Goal: Obtain resource: Download file/media

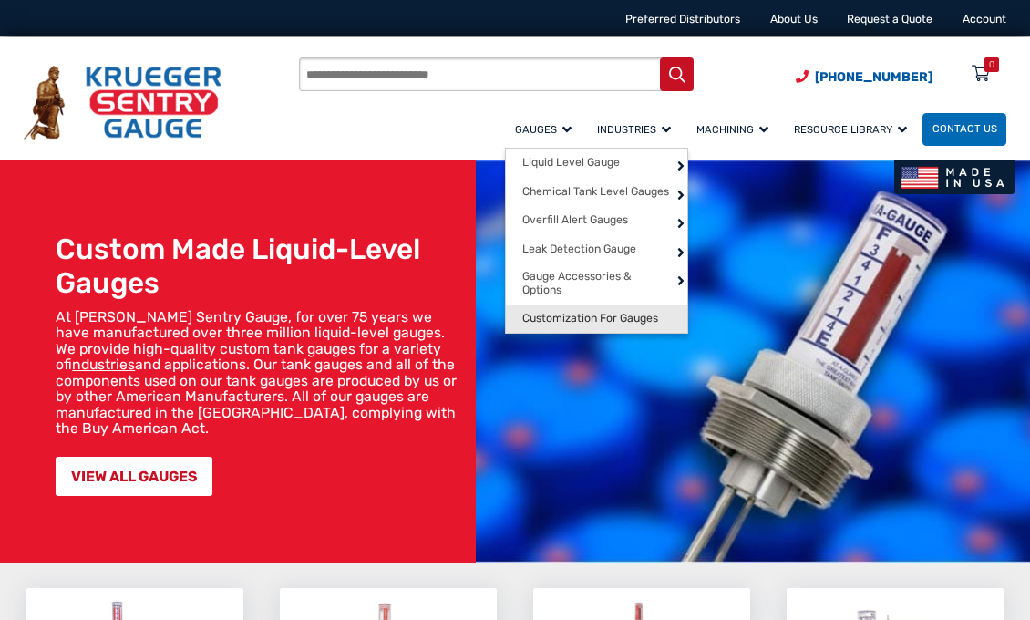
click at [567, 316] on span "Customization For Gauges" at bounding box center [591, 319] width 136 height 14
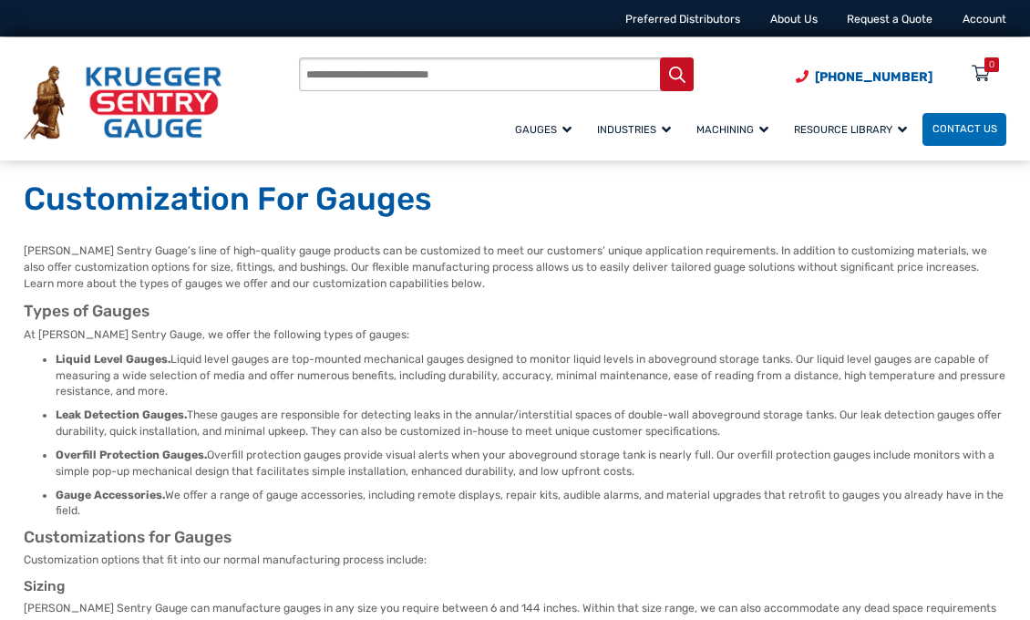
click at [132, 108] on img at bounding box center [123, 102] width 198 height 73
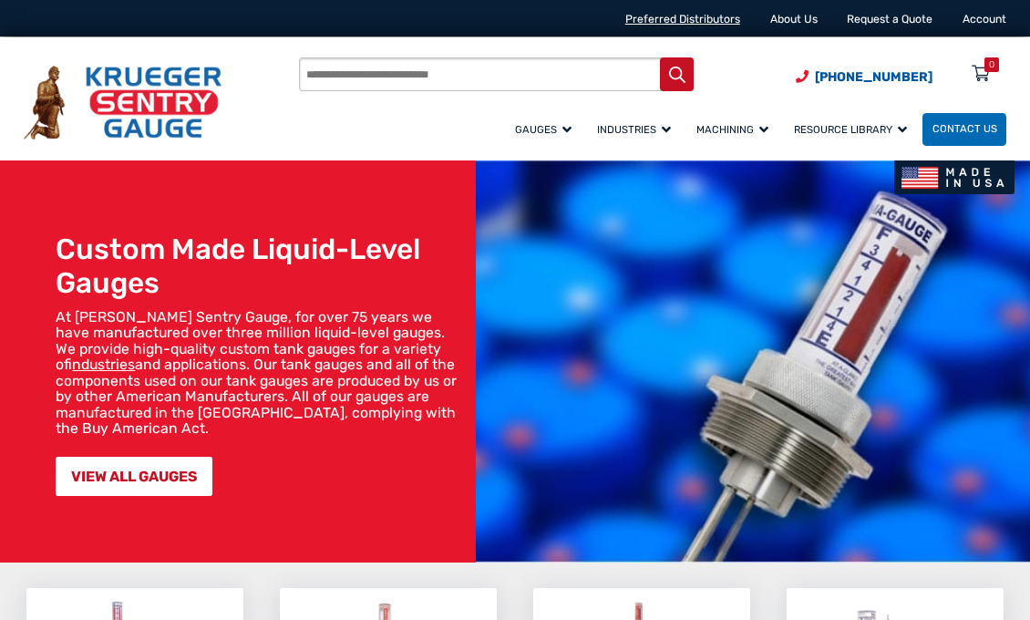
click at [691, 24] on link "Preferred Distributors" at bounding box center [683, 19] width 115 height 13
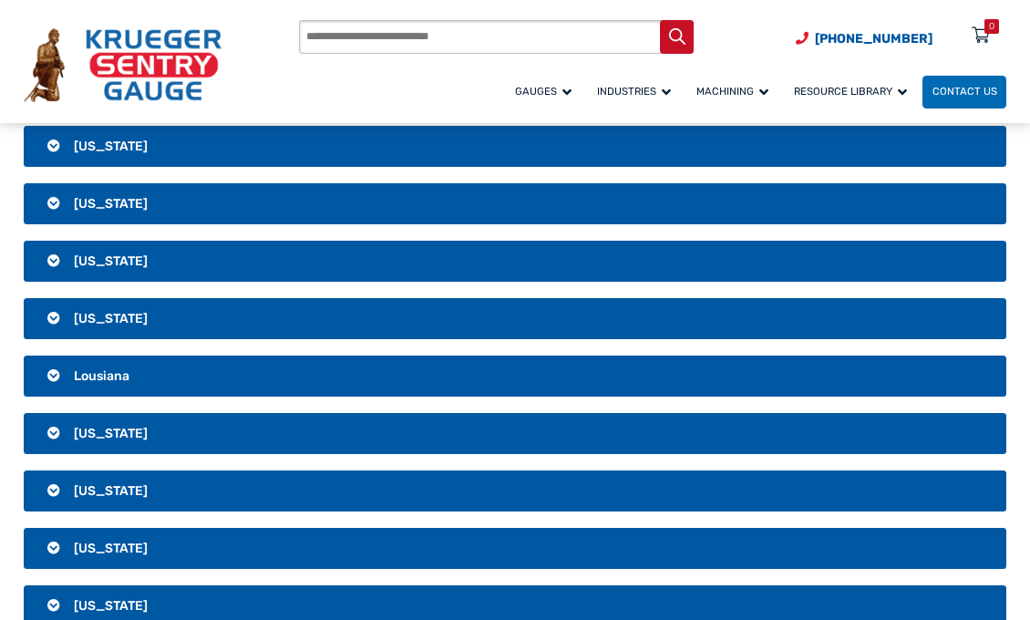
scroll to position [1277, 0]
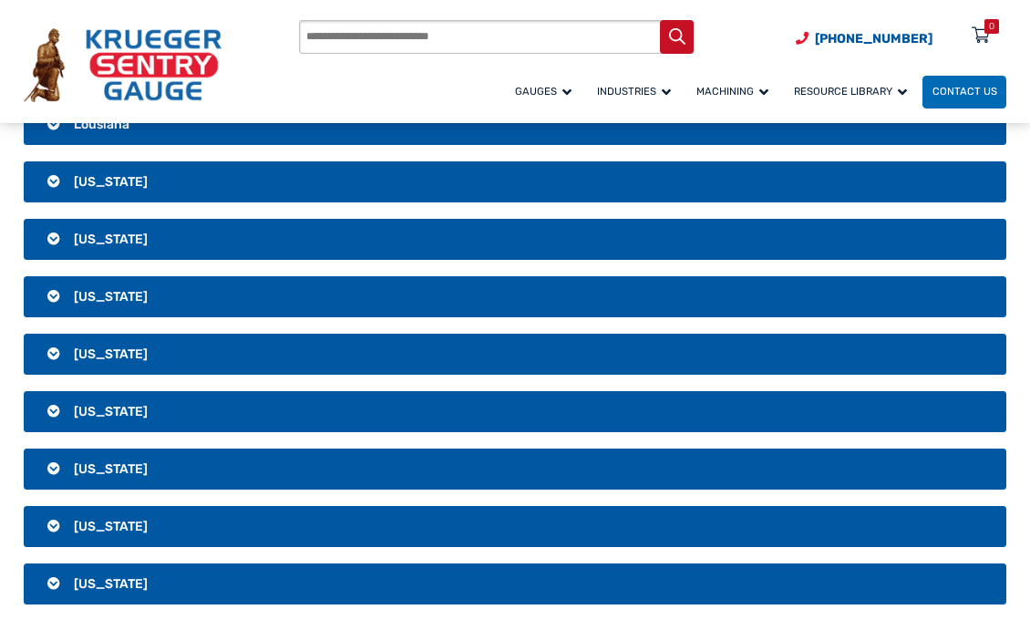
click at [60, 295] on h3 "Massachusetts" at bounding box center [515, 297] width 983 height 42
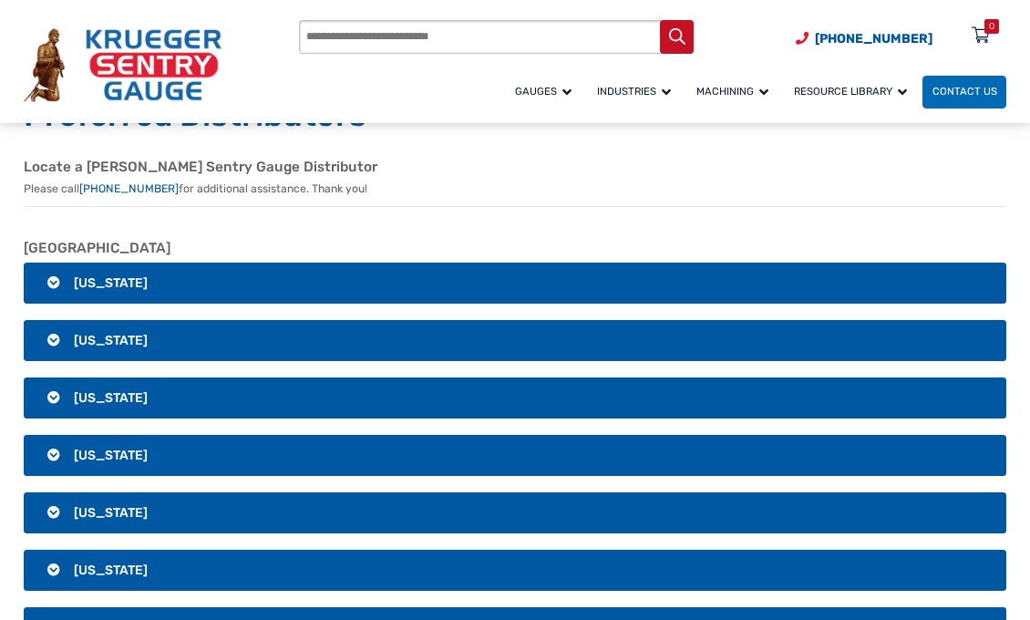
scroll to position [0, 0]
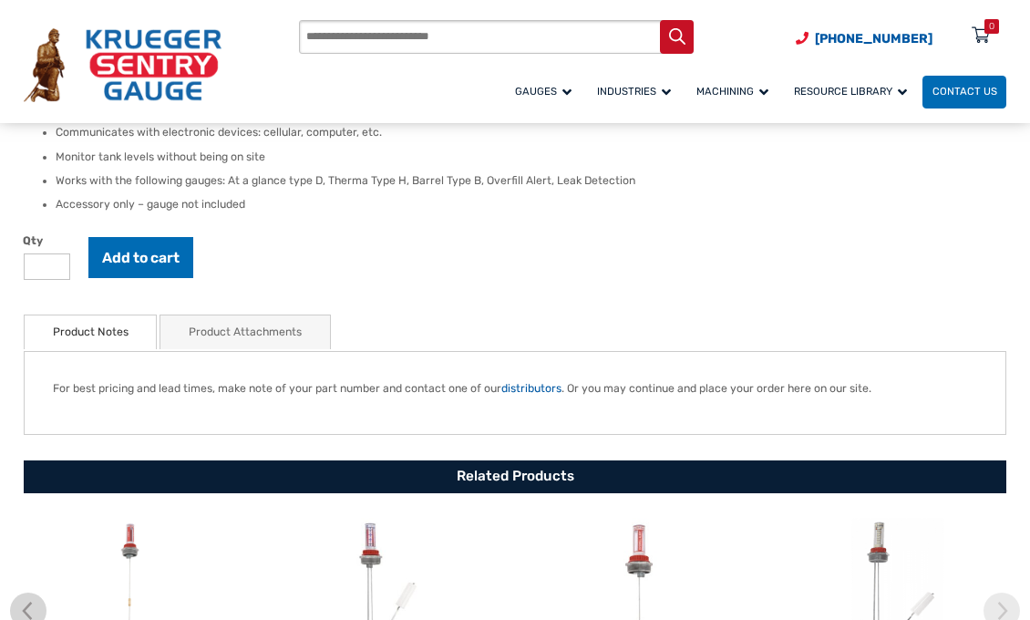
scroll to position [547, 0]
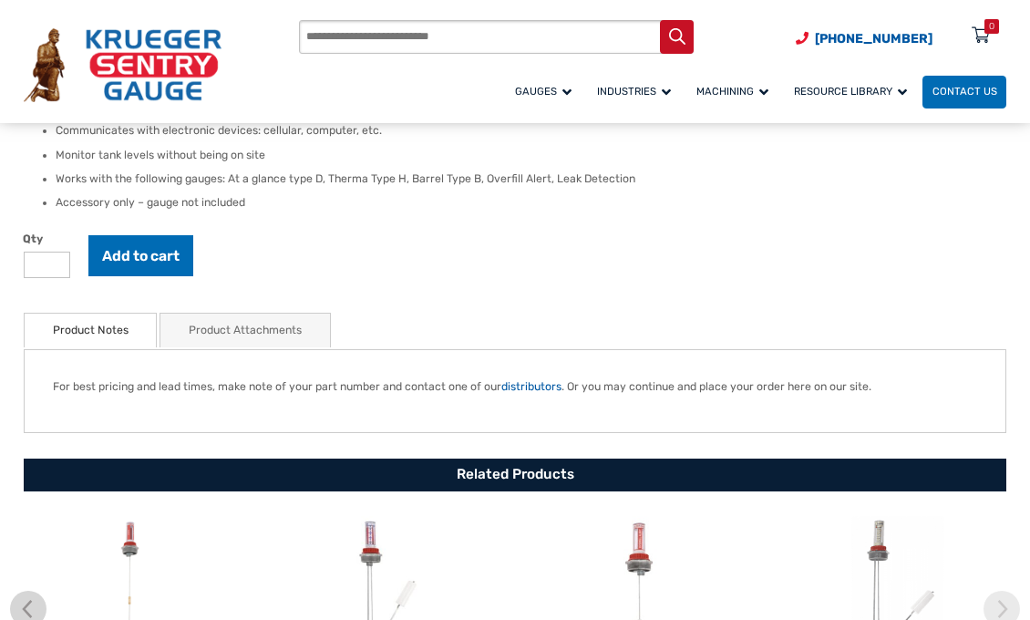
click at [226, 321] on link "Product Attachments" at bounding box center [245, 331] width 113 height 34
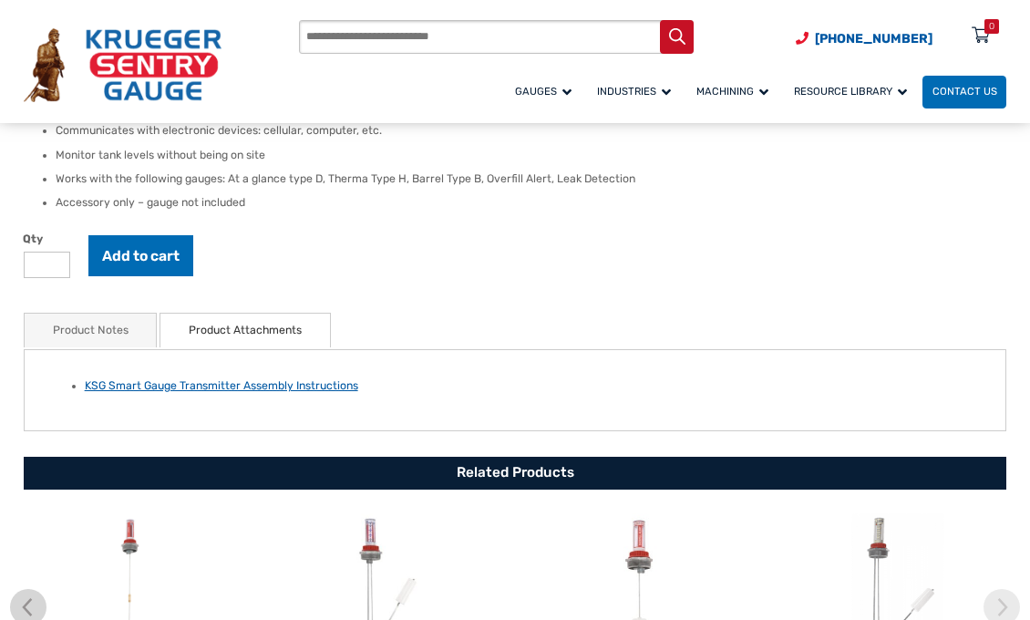
click at [229, 386] on link "KSG Smart Gauge Transmitter Assembly Instructions" at bounding box center [222, 385] width 274 height 13
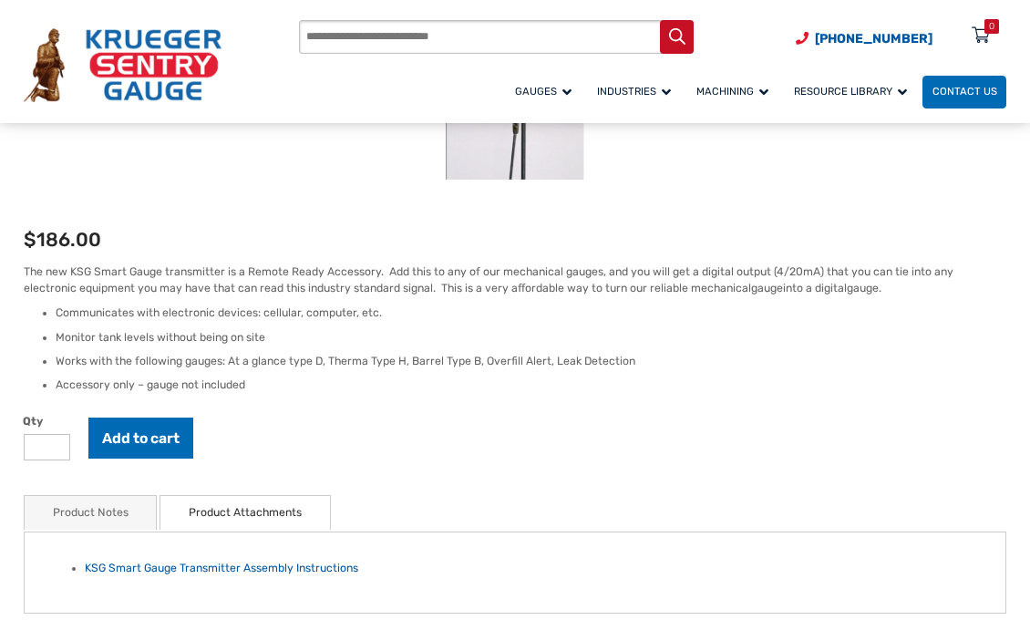
scroll to position [0, 0]
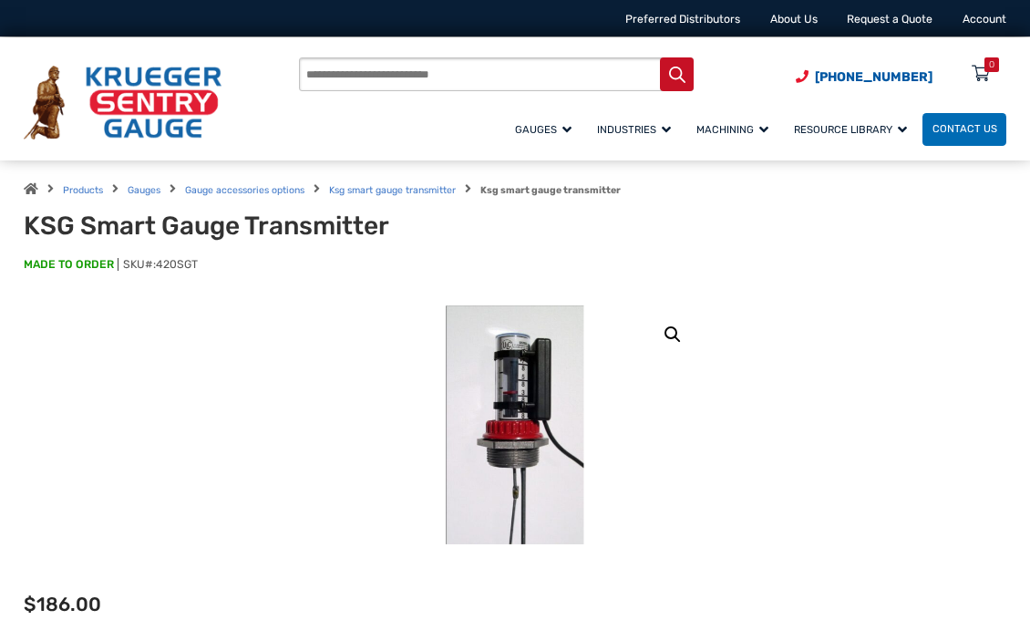
click at [347, 181] on span "Ksg smart gauge transmitter" at bounding box center [392, 189] width 127 height 16
click at [343, 188] on link "Ksg smart gauge transmitter" at bounding box center [392, 190] width 127 height 12
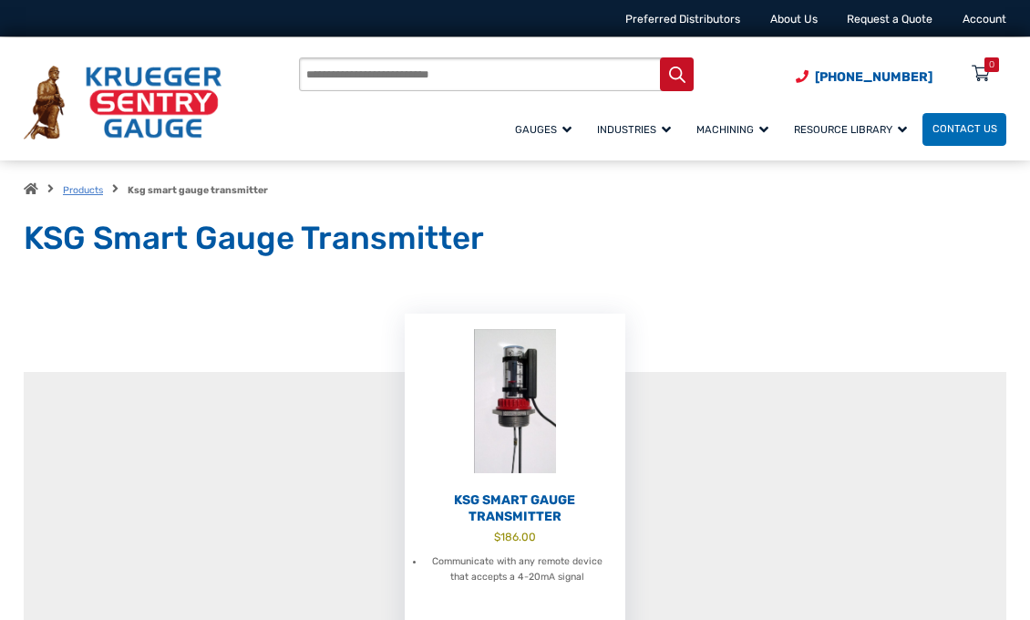
click at [68, 189] on link "Products" at bounding box center [83, 190] width 40 height 12
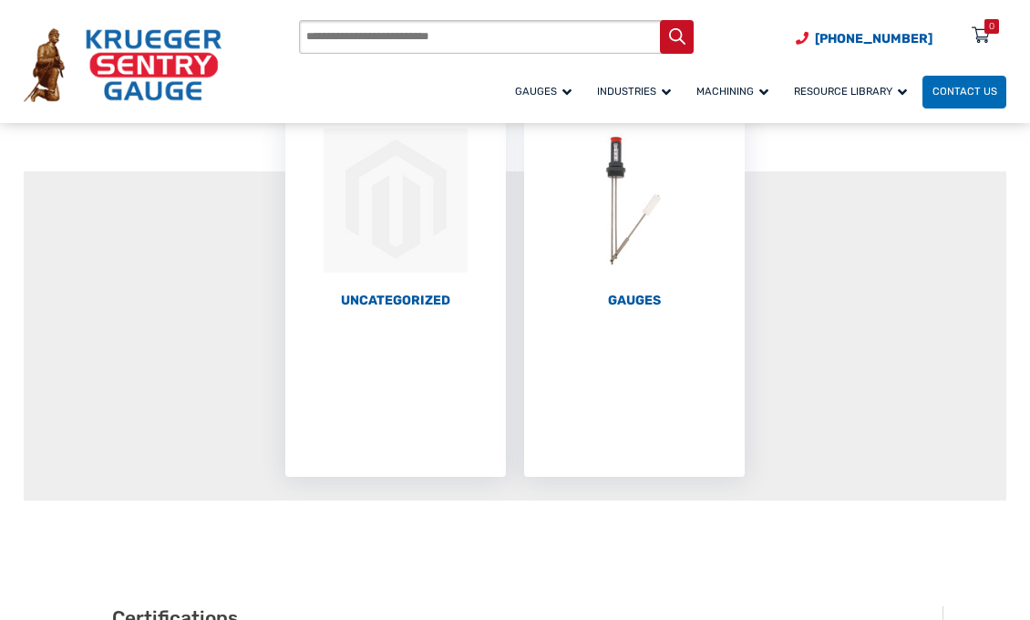
scroll to position [182, 0]
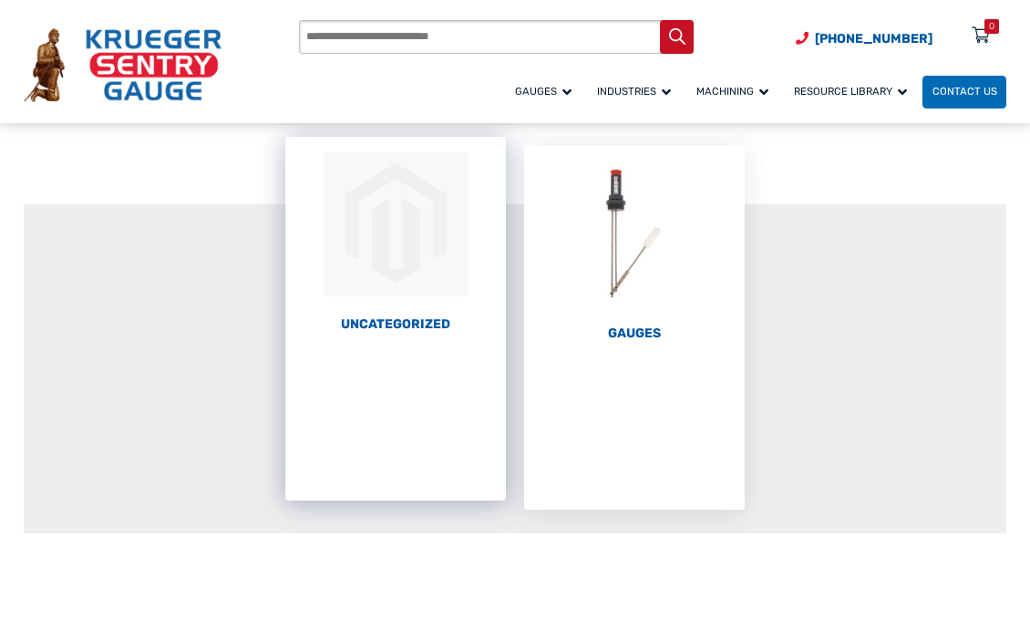
click at [370, 318] on h2 "Uncategorized (1)" at bounding box center [396, 324] width 222 height 16
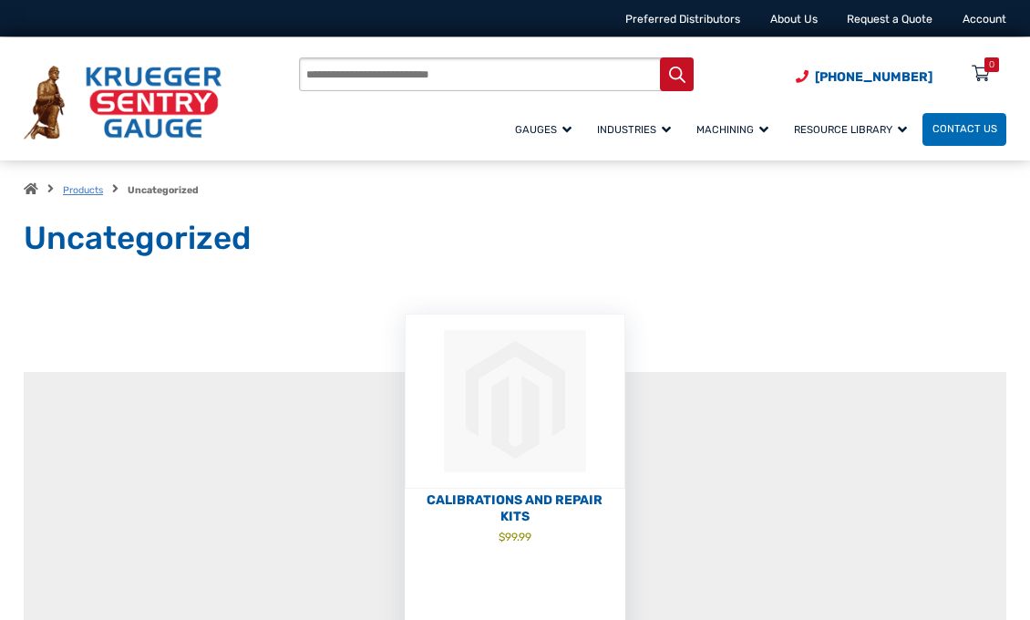
click at [81, 195] on link "Products" at bounding box center [83, 190] width 40 height 12
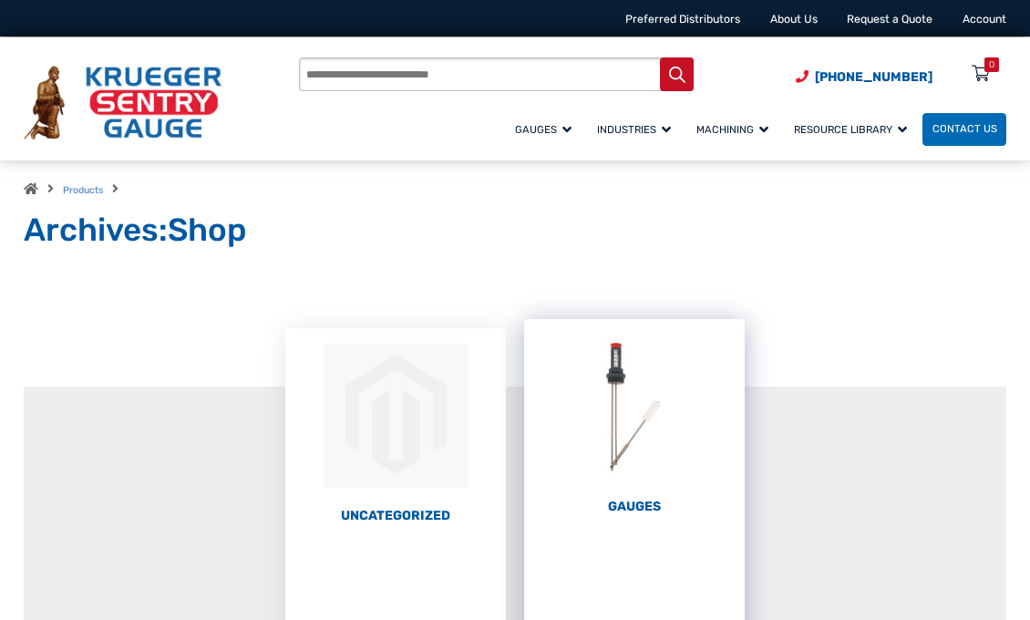
click at [640, 504] on h2 "Gauges (67)" at bounding box center [635, 507] width 222 height 16
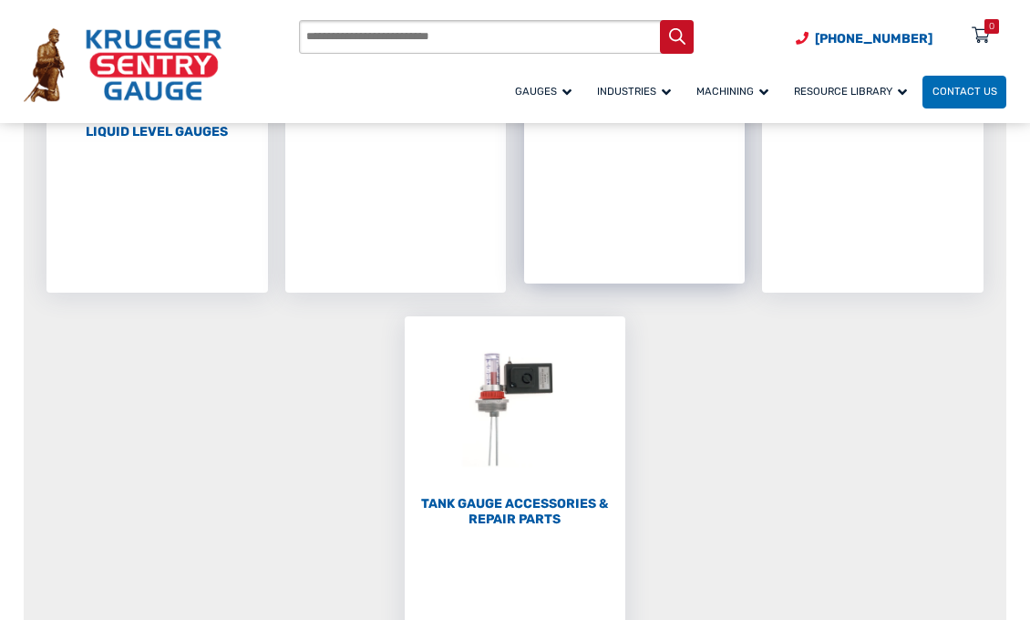
scroll to position [456, 0]
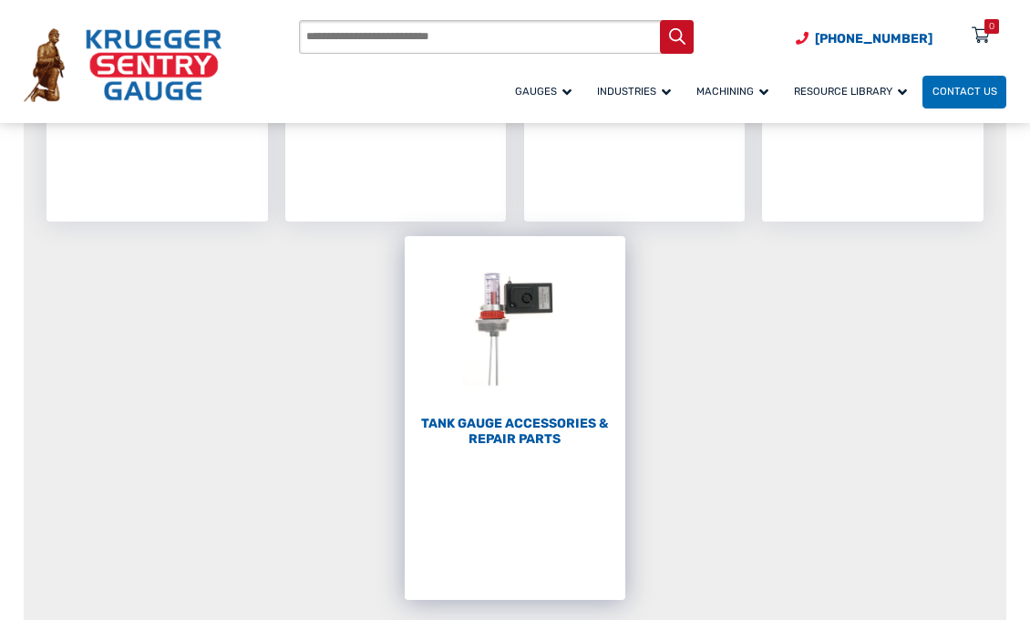
click at [515, 419] on h2 "Tank Gauge Accessories & Repair Parts (59)" at bounding box center [516, 432] width 222 height 32
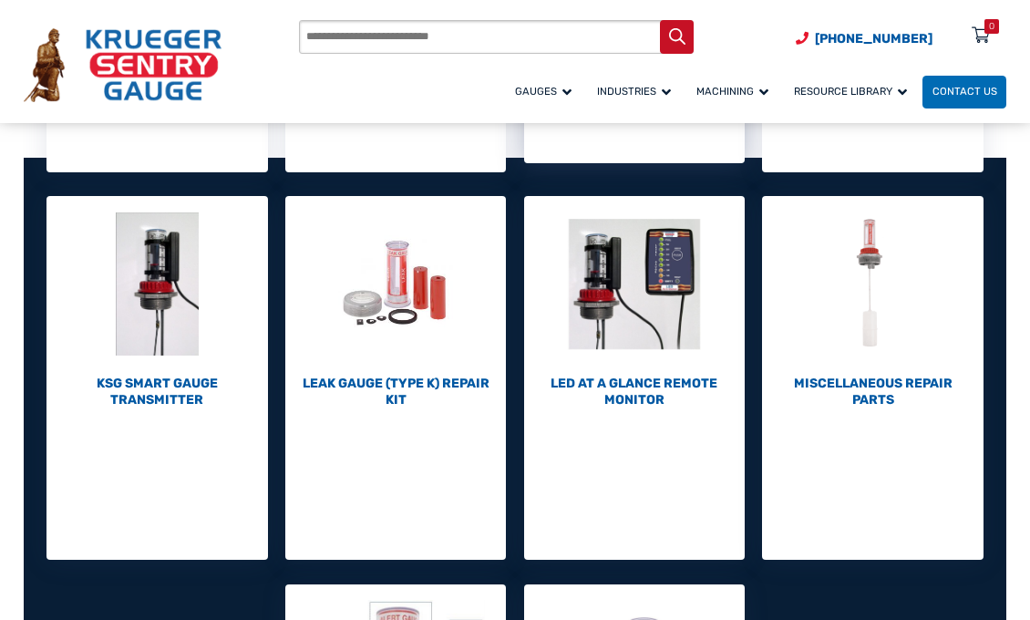
scroll to position [547, 0]
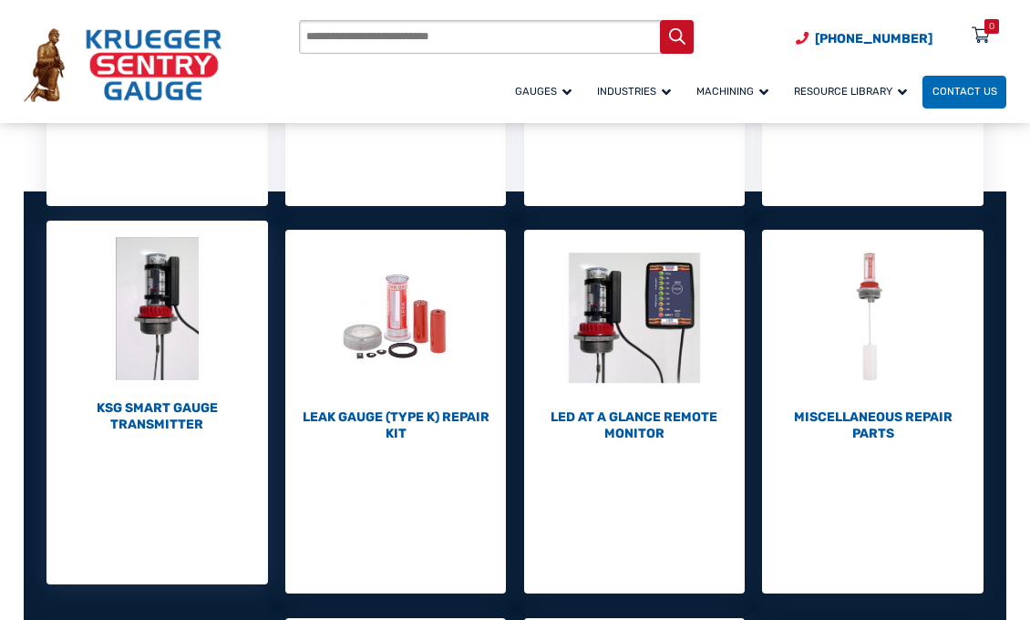
click at [145, 417] on h2 "KSG Smart Gauge Transmitter (1)" at bounding box center [158, 416] width 222 height 32
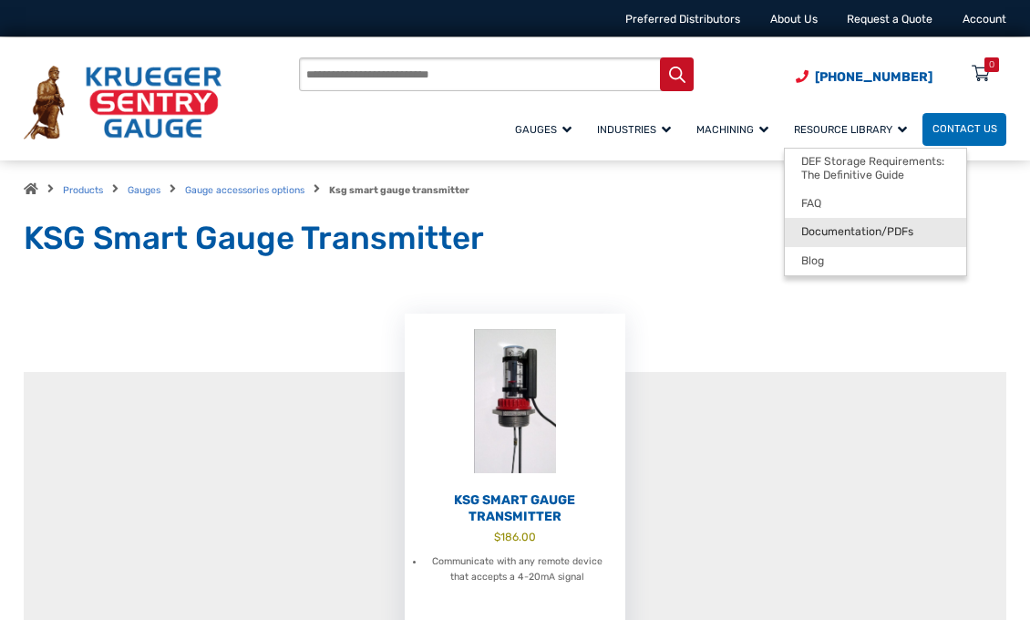
click at [839, 228] on span "Documentation/PDFs" at bounding box center [858, 232] width 112 height 14
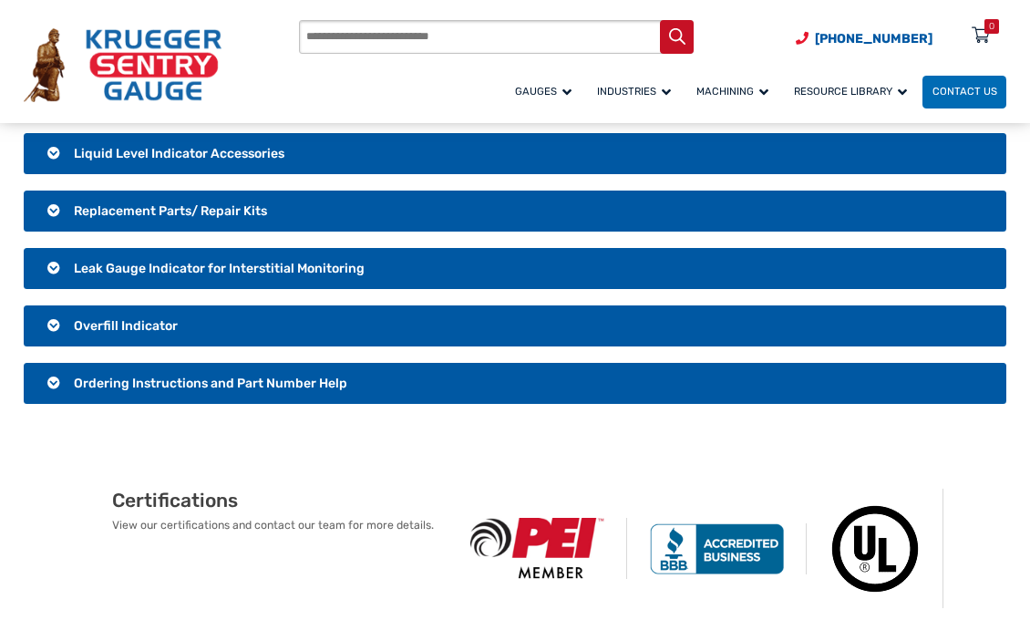
scroll to position [365, 0]
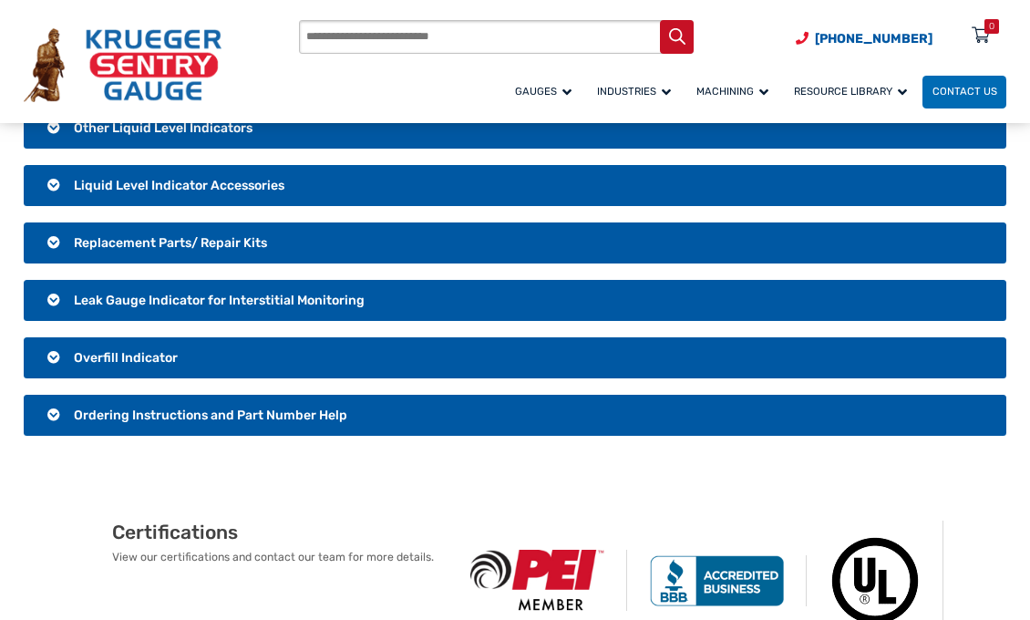
click at [61, 304] on h3 "Leak Gauge Indicator for Interstitial Monitoring" at bounding box center [515, 301] width 983 height 42
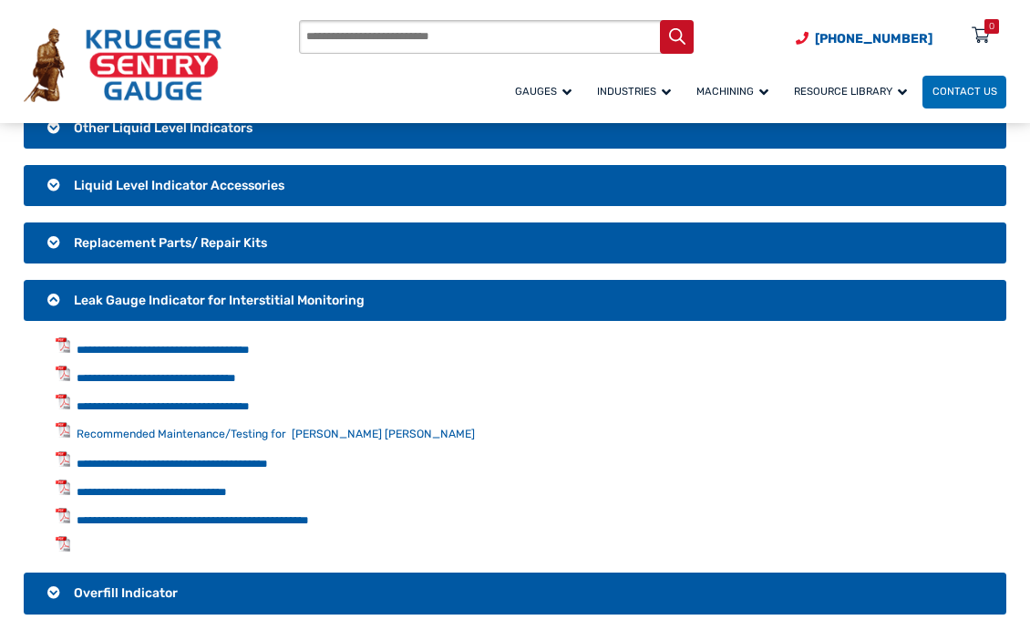
click at [52, 298] on h3 "Leak Gauge Indicator for Interstitial Monitoring" at bounding box center [515, 301] width 983 height 42
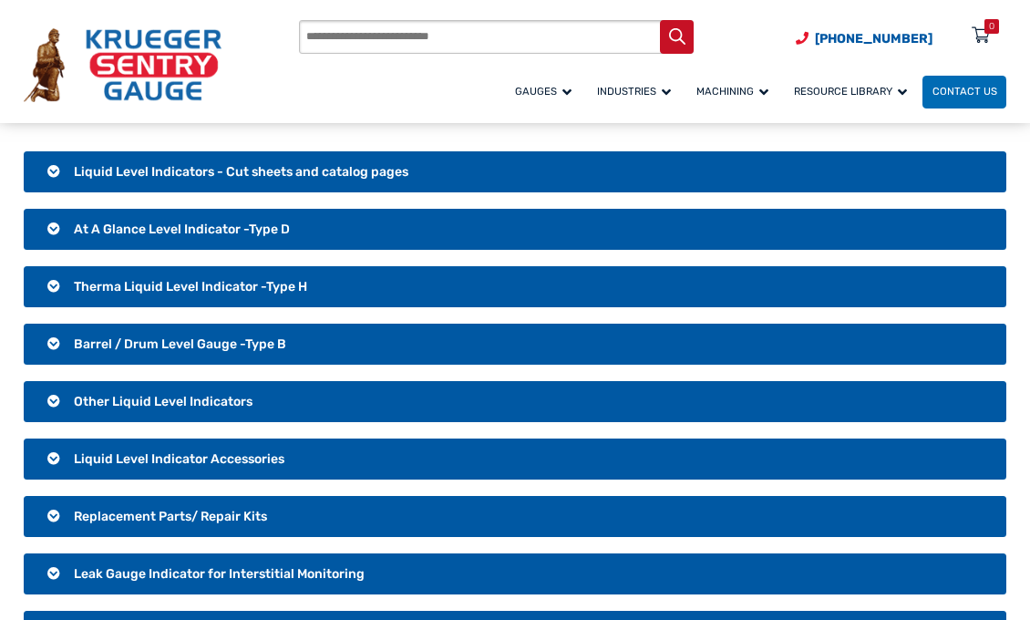
scroll to position [0, 0]
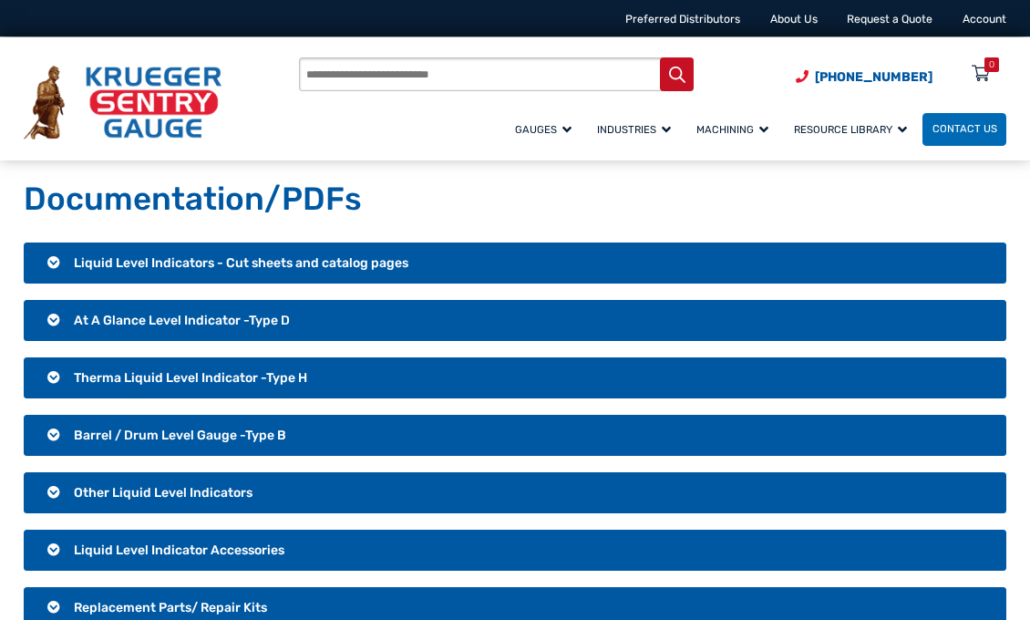
click at [55, 260] on h3 "Liquid Level Indicators - Cut sheets and catalog pages" at bounding box center [515, 264] width 983 height 42
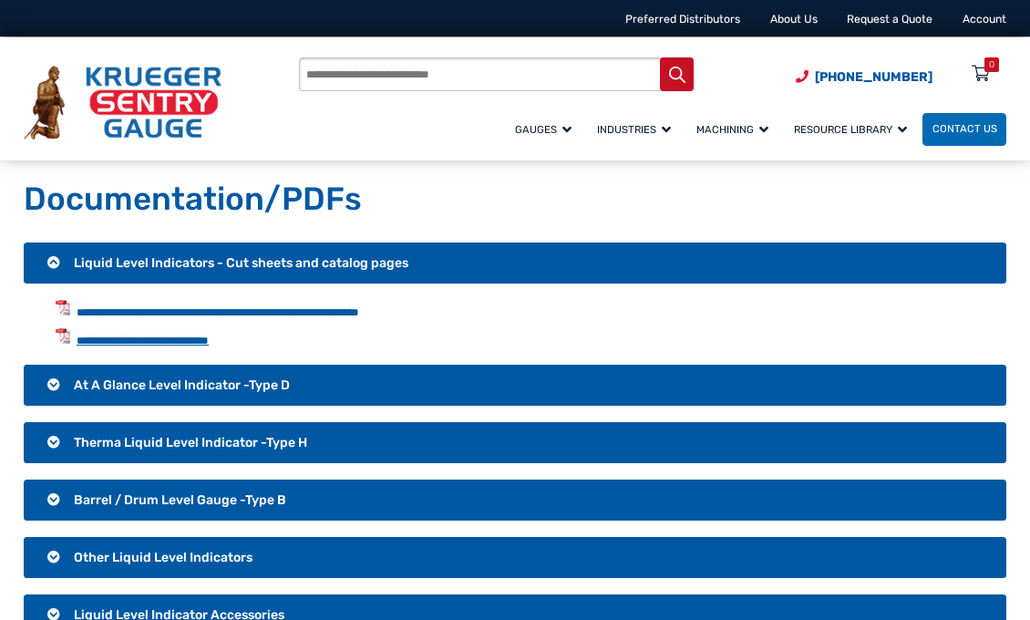
click at [126, 337] on link "**********" at bounding box center [143, 341] width 132 height 12
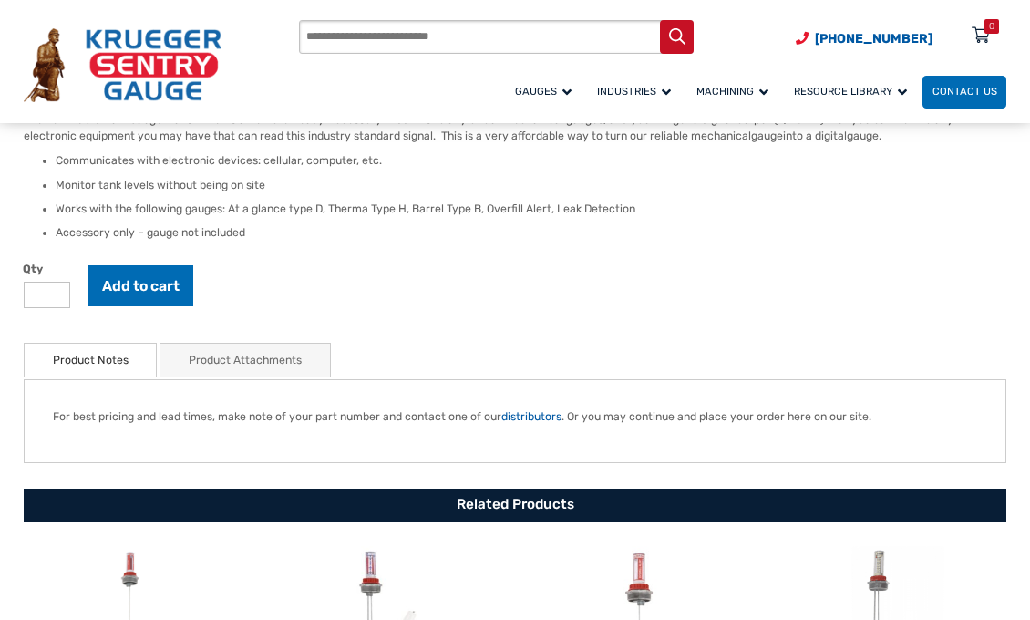
scroll to position [547, 0]
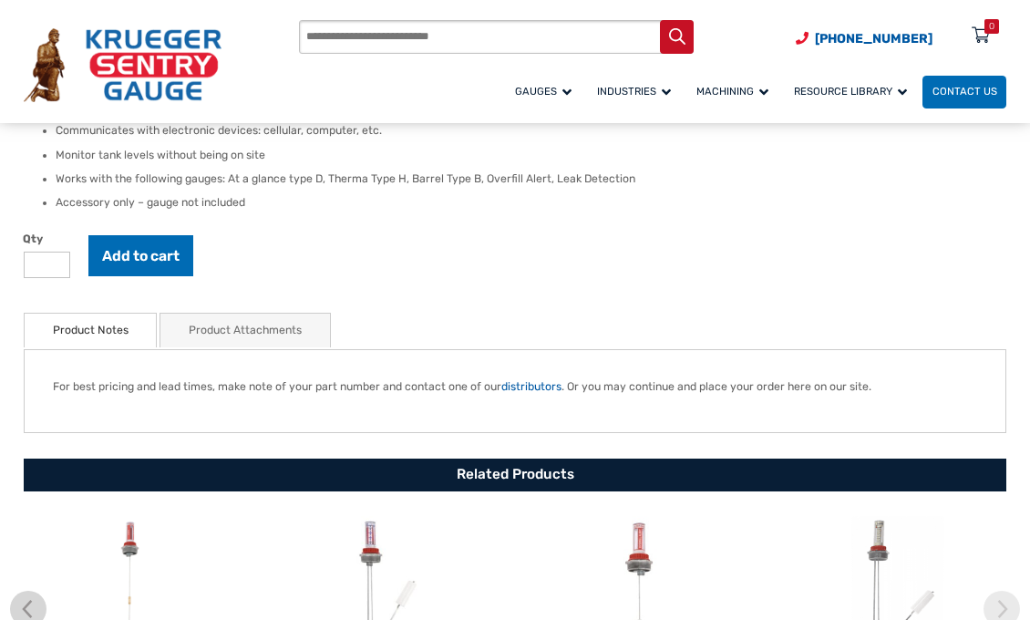
click at [254, 334] on link "Product Attachments" at bounding box center [245, 331] width 113 height 34
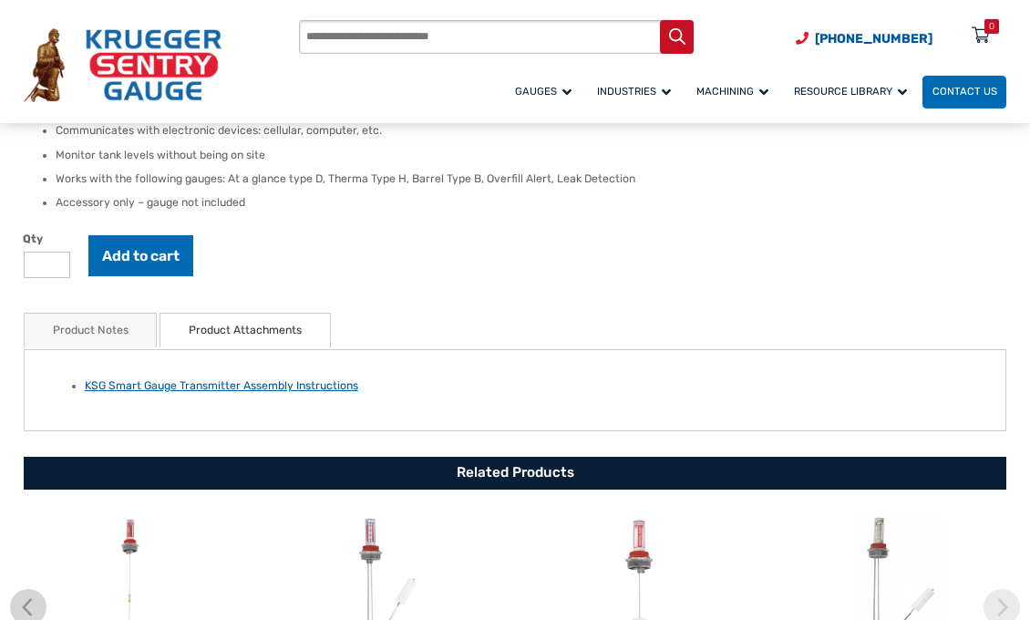
click at [200, 388] on link "KSG Smart Gauge Transmitter Assembly Instructions" at bounding box center [222, 385] width 274 height 13
